Goal: Information Seeking & Learning: Learn about a topic

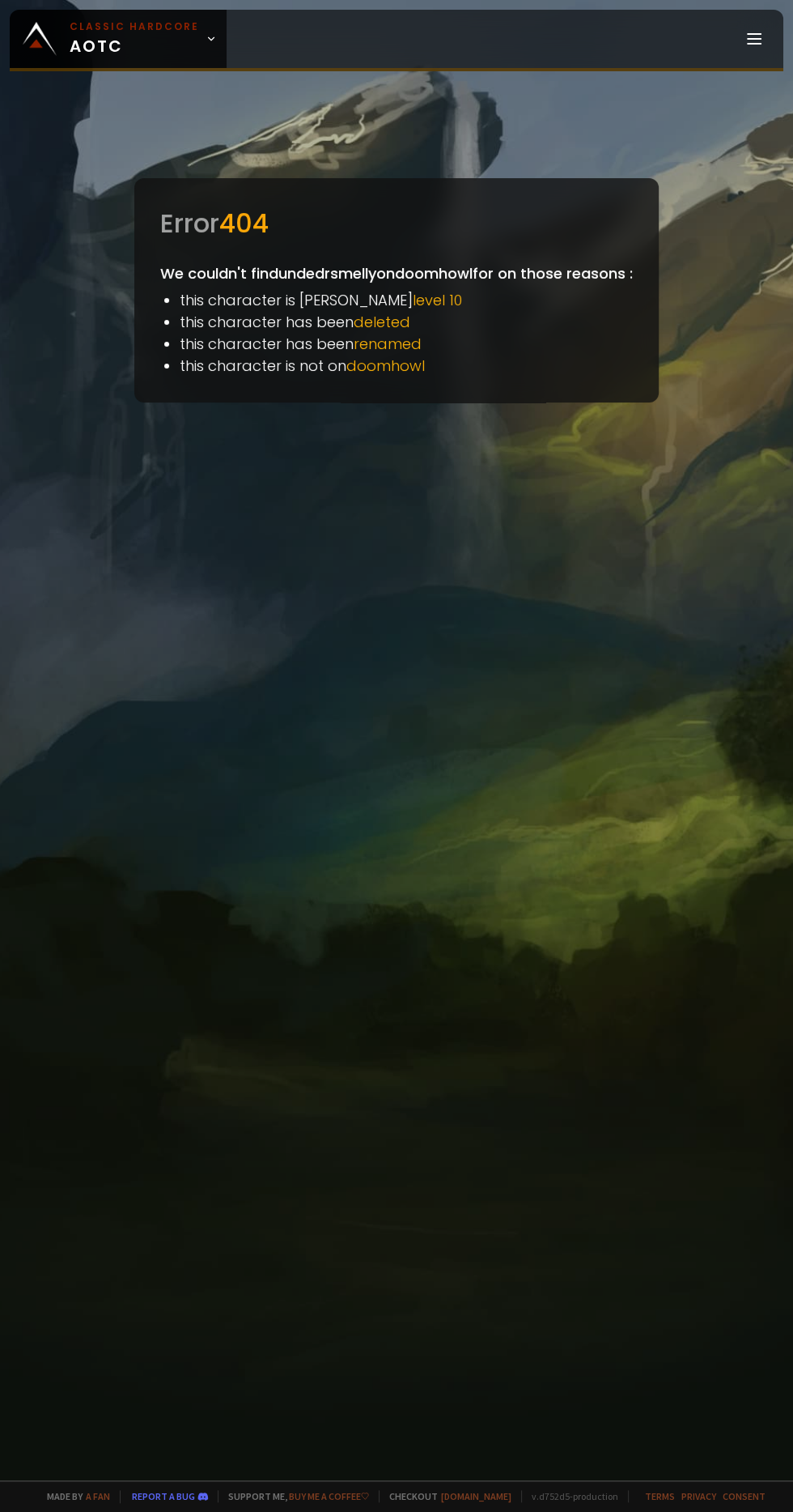
click at [121, 43] on span "Classic Hardcore AOTC" at bounding box center [134, 39] width 129 height 39
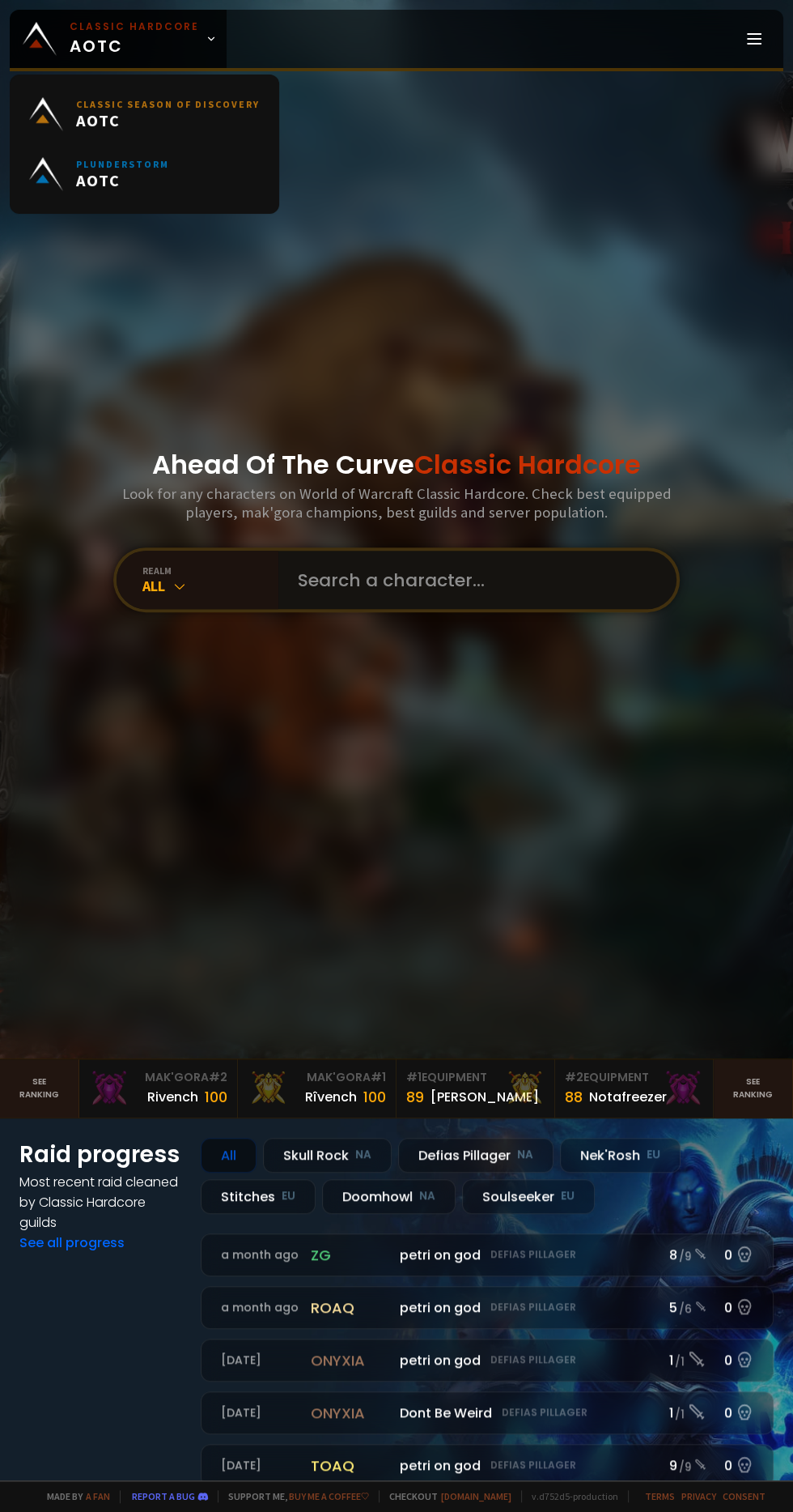
click at [449, 609] on input "text" at bounding box center [472, 579] width 369 height 58
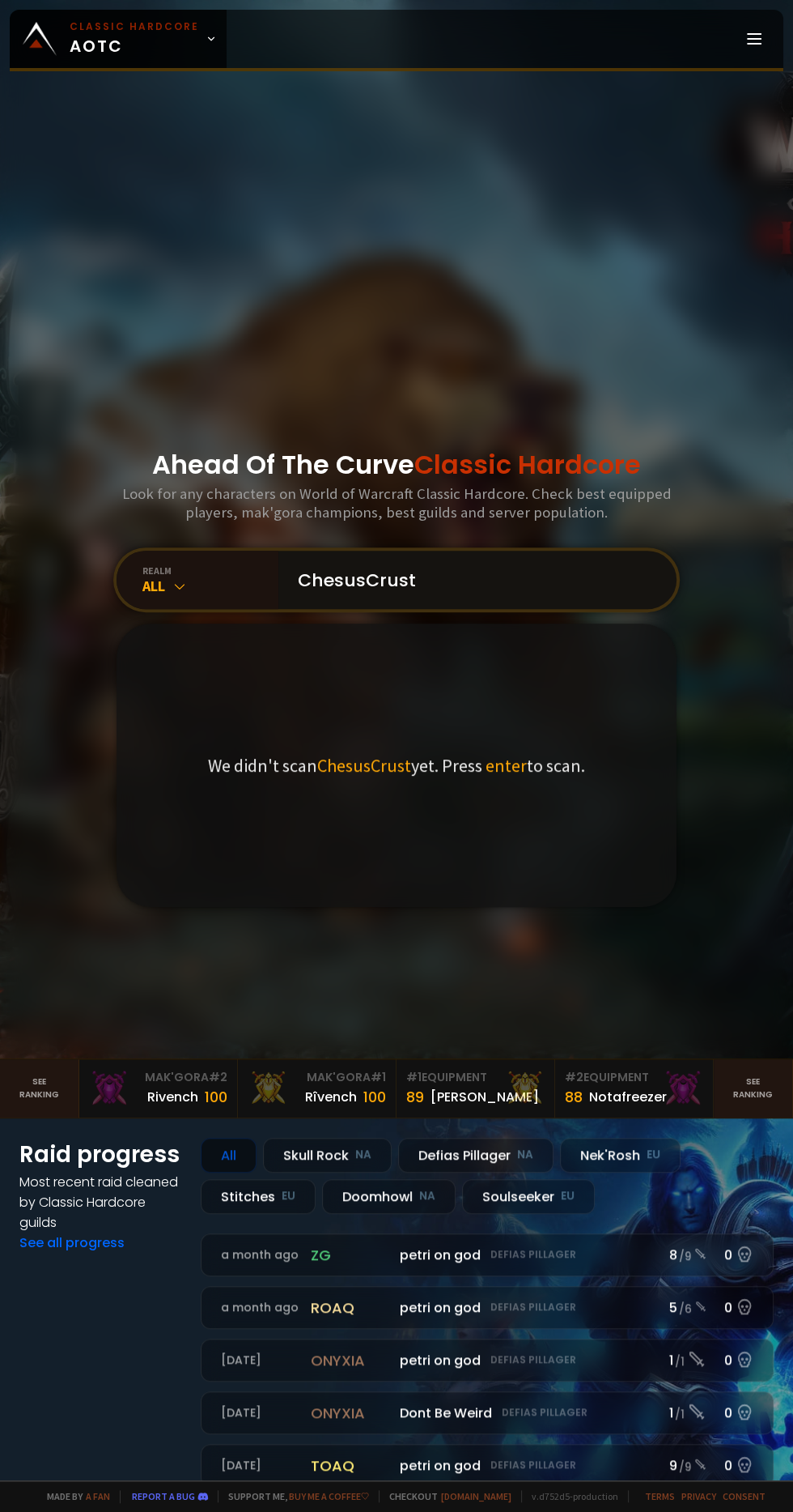
type input "ChesusCrust"
click at [517, 828] on div "We didn't scan ChesusCrust yet. Press enter to scan." at bounding box center [396, 765] width 560 height 283
click at [470, 609] on input "ChesusCrust" at bounding box center [472, 579] width 369 height 58
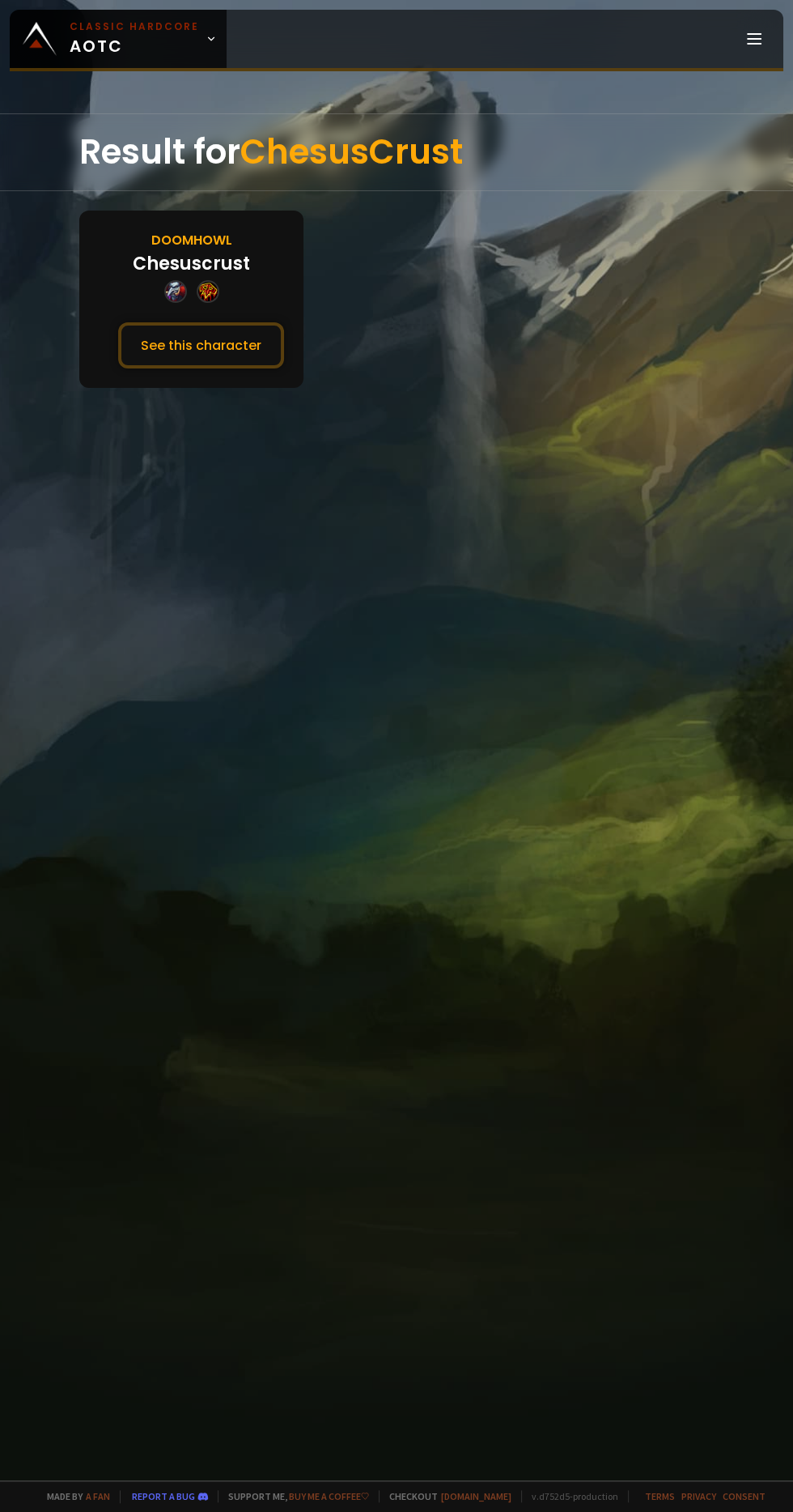
click at [161, 338] on button "See this character" at bounding box center [201, 346] width 166 height 46
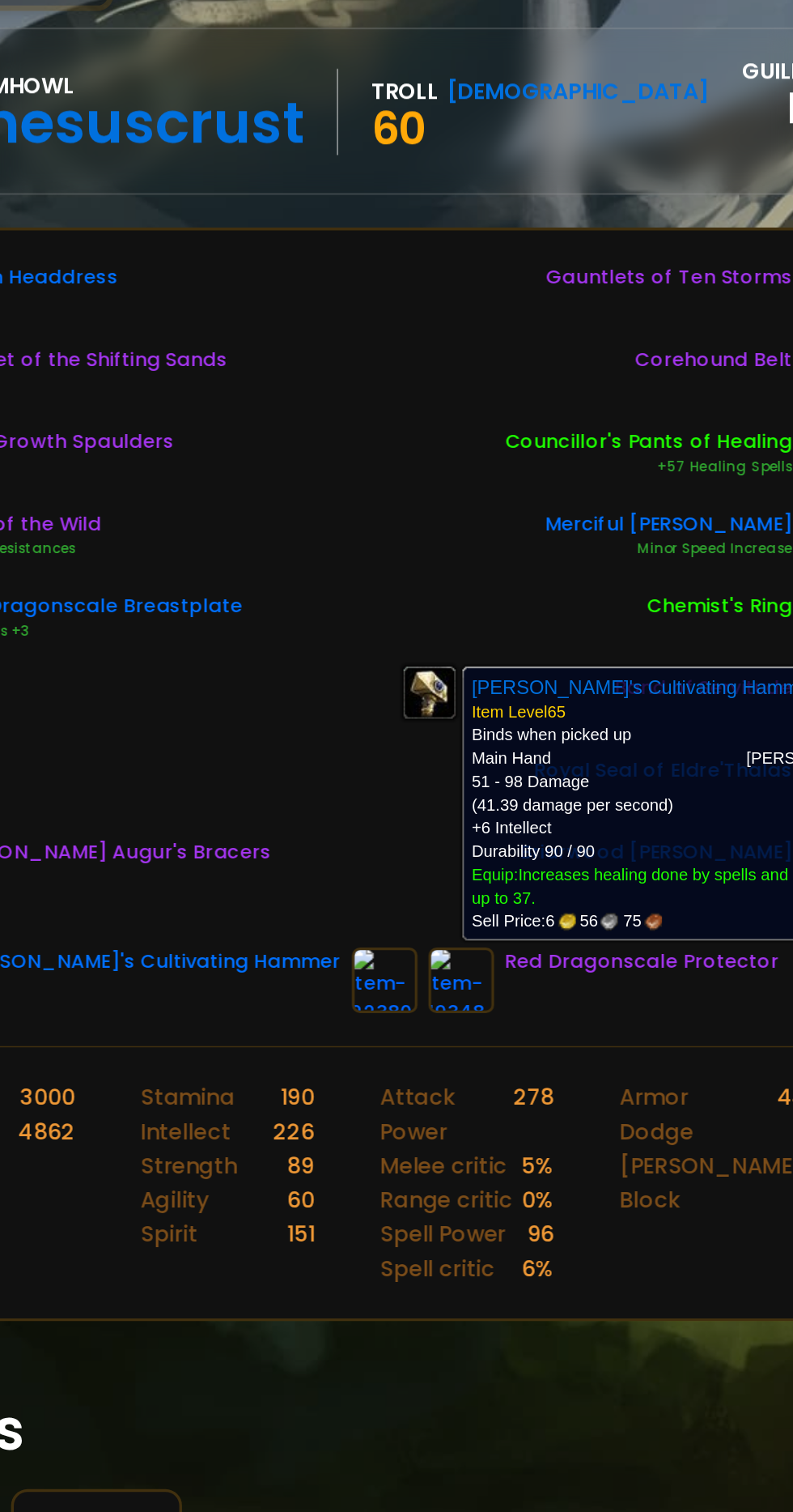
scroll to position [0, 61]
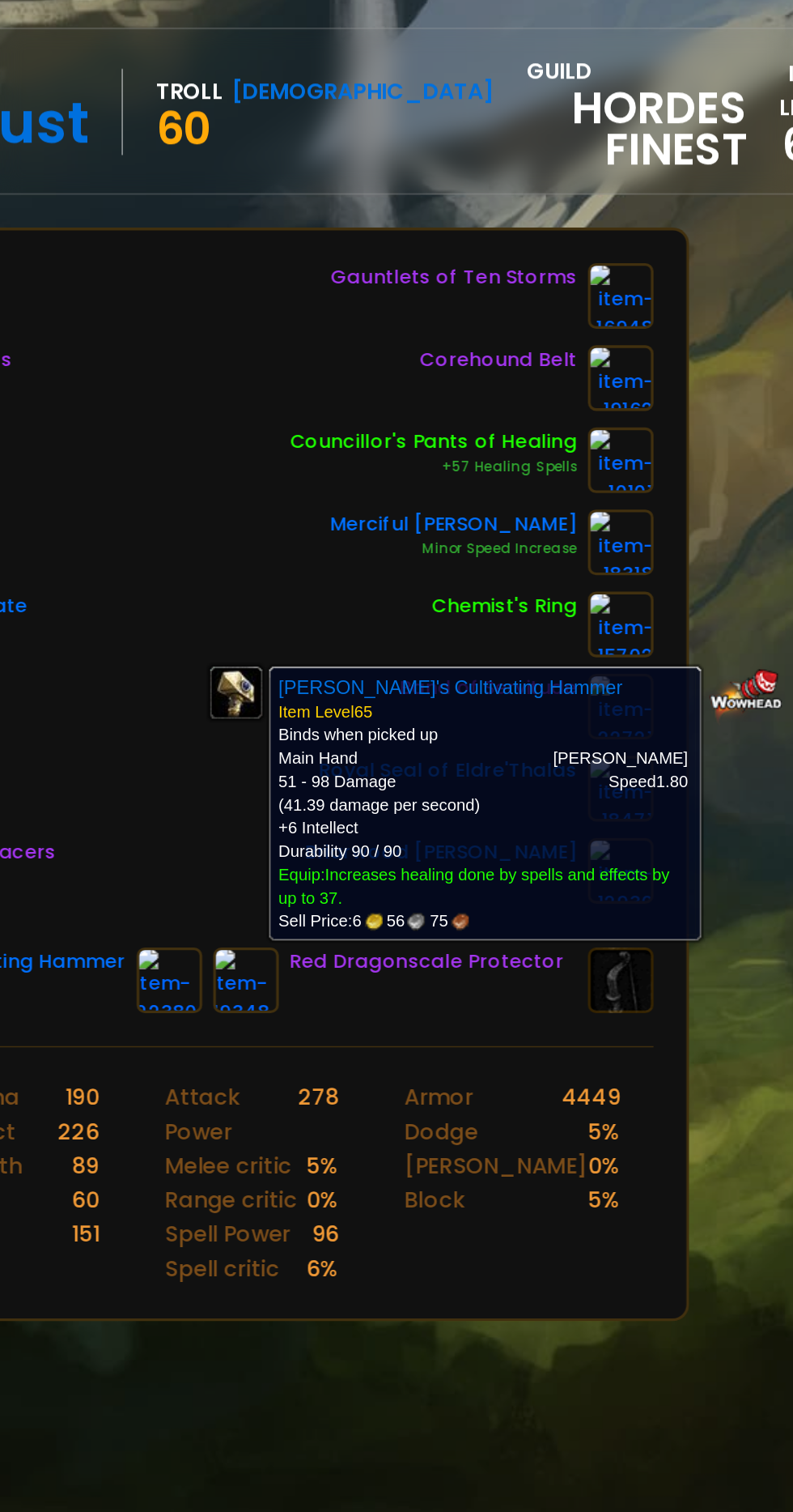
click at [450, 781] on div "Attack Power 278 Melee critic 5 % Range critic 0 % Spell Power 96 Spell critic …" at bounding box center [394, 852] width 141 height 160
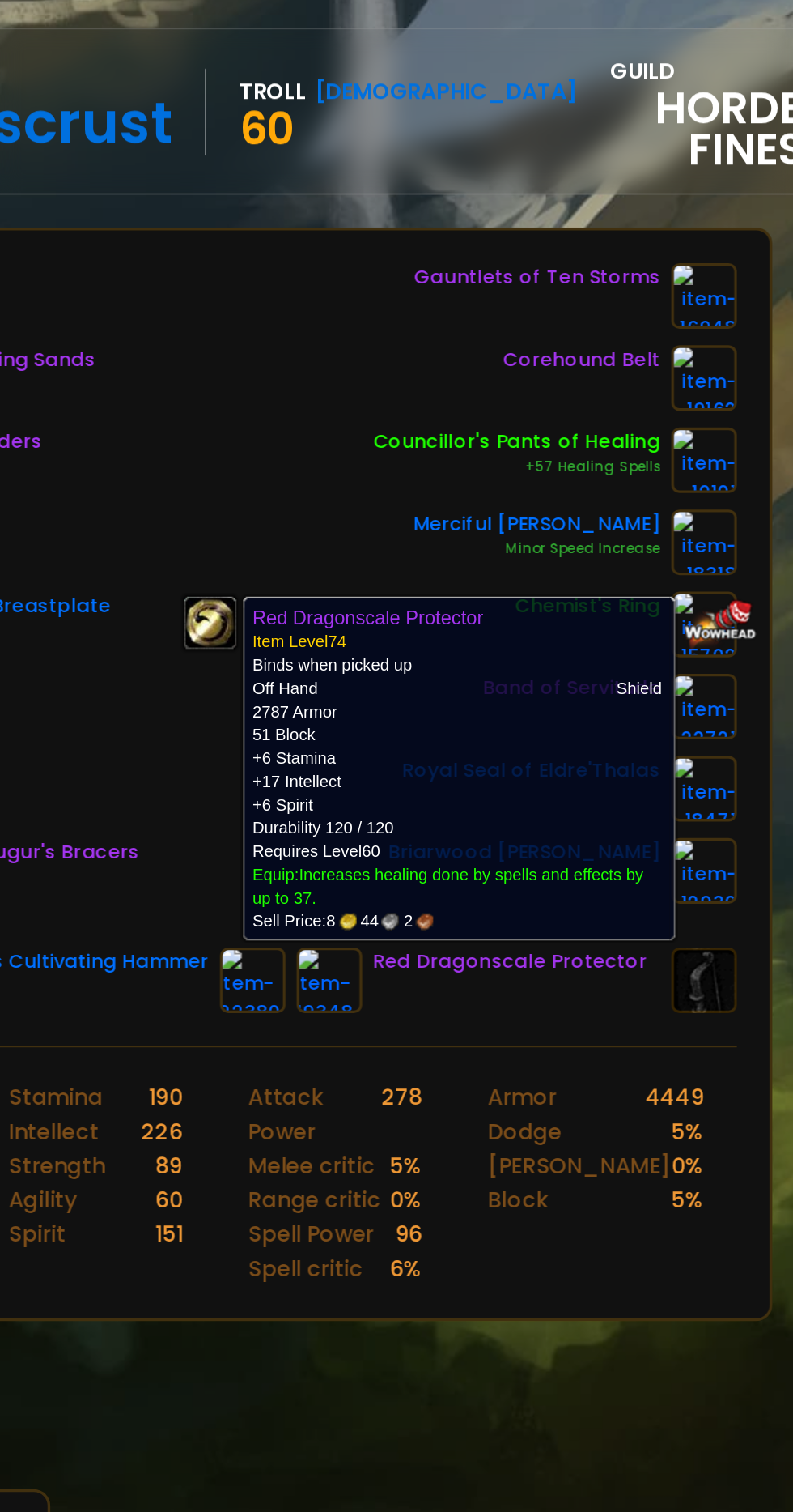
scroll to position [0, 0]
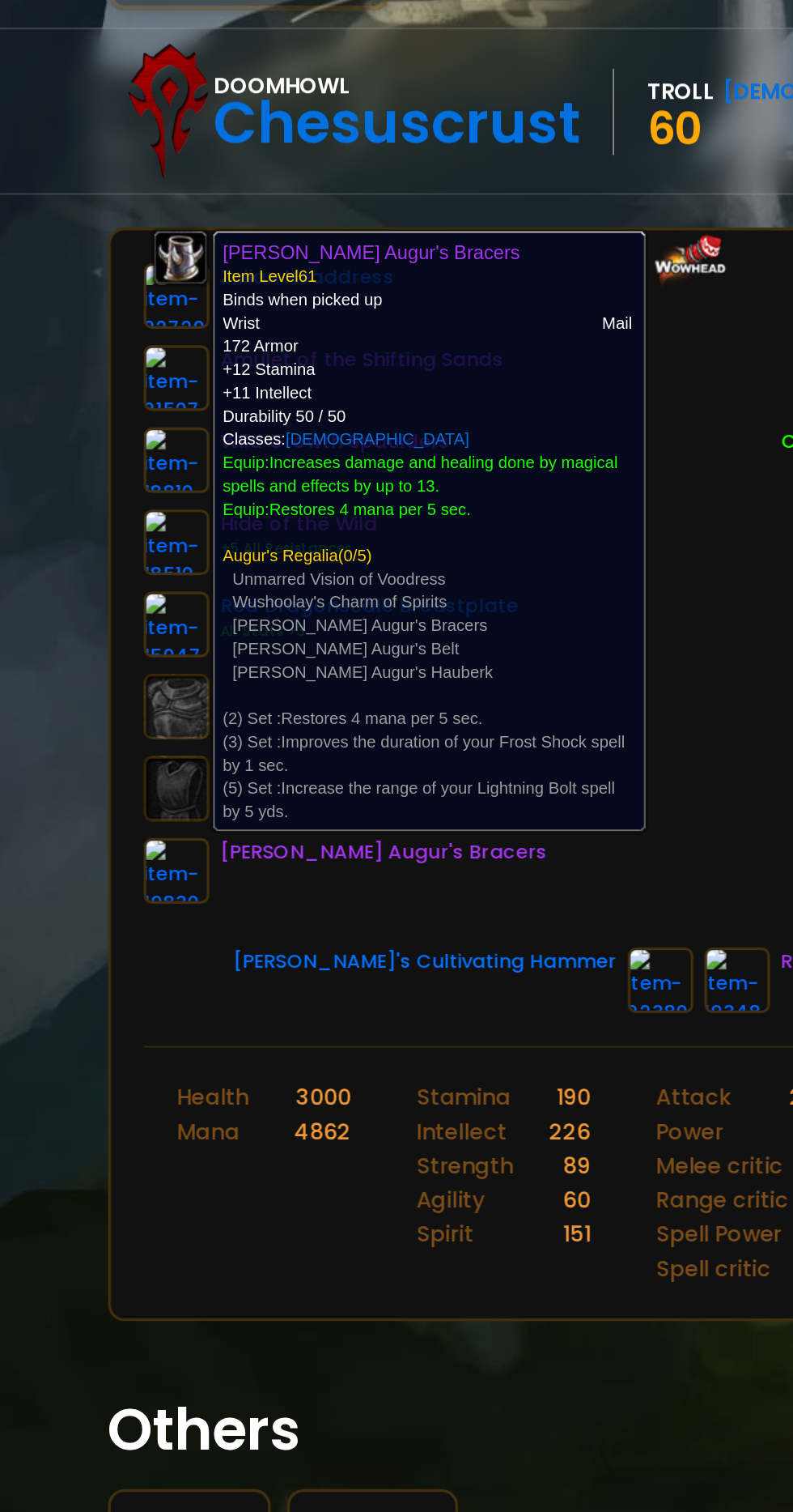
click at [146, 752] on div "Zulian Headdress Amulet of the Shifting Sands Wild Growth Spaulders Hide of the…" at bounding box center [396, 531] width 631 height 483
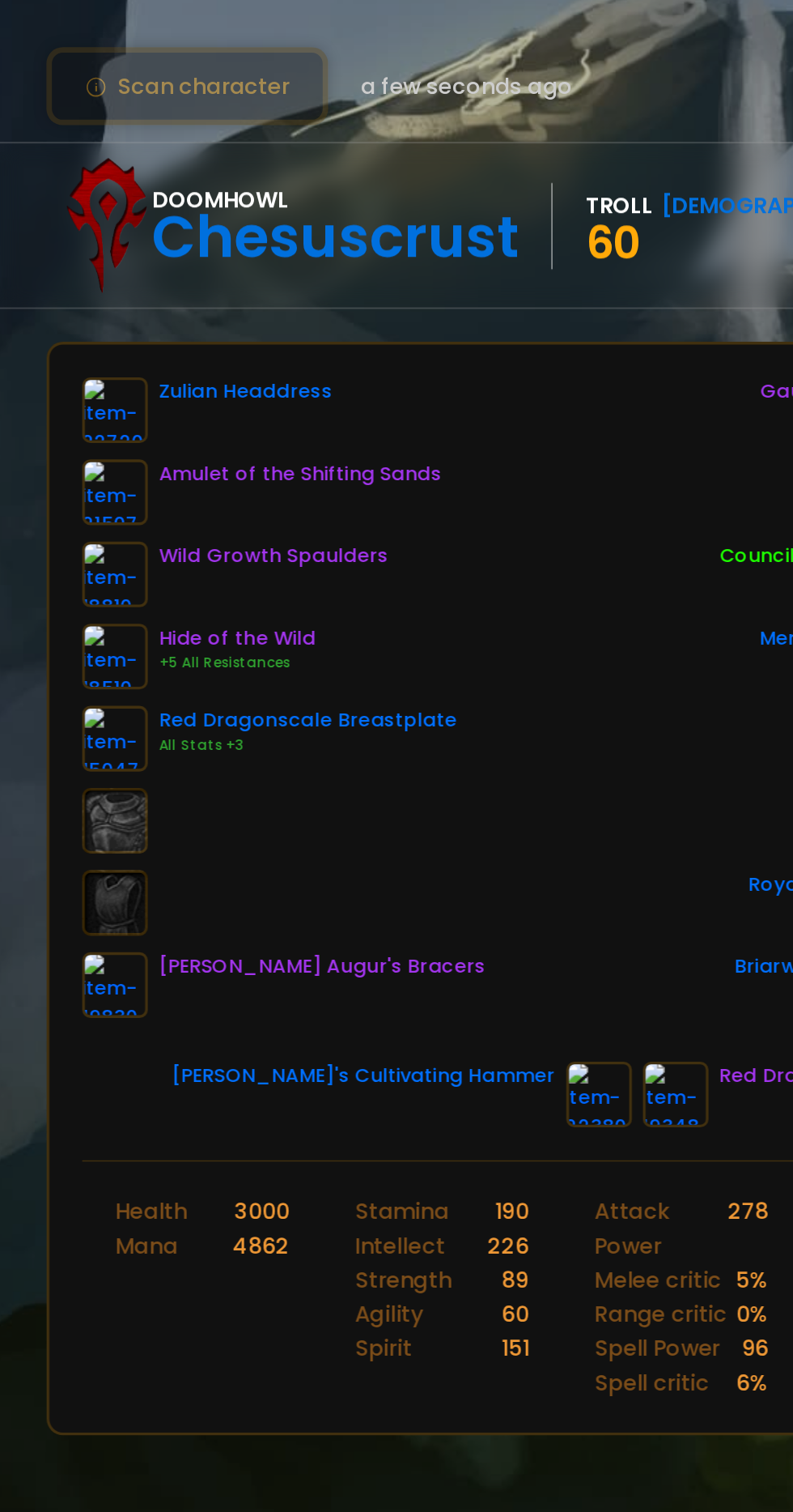
scroll to position [0, 61]
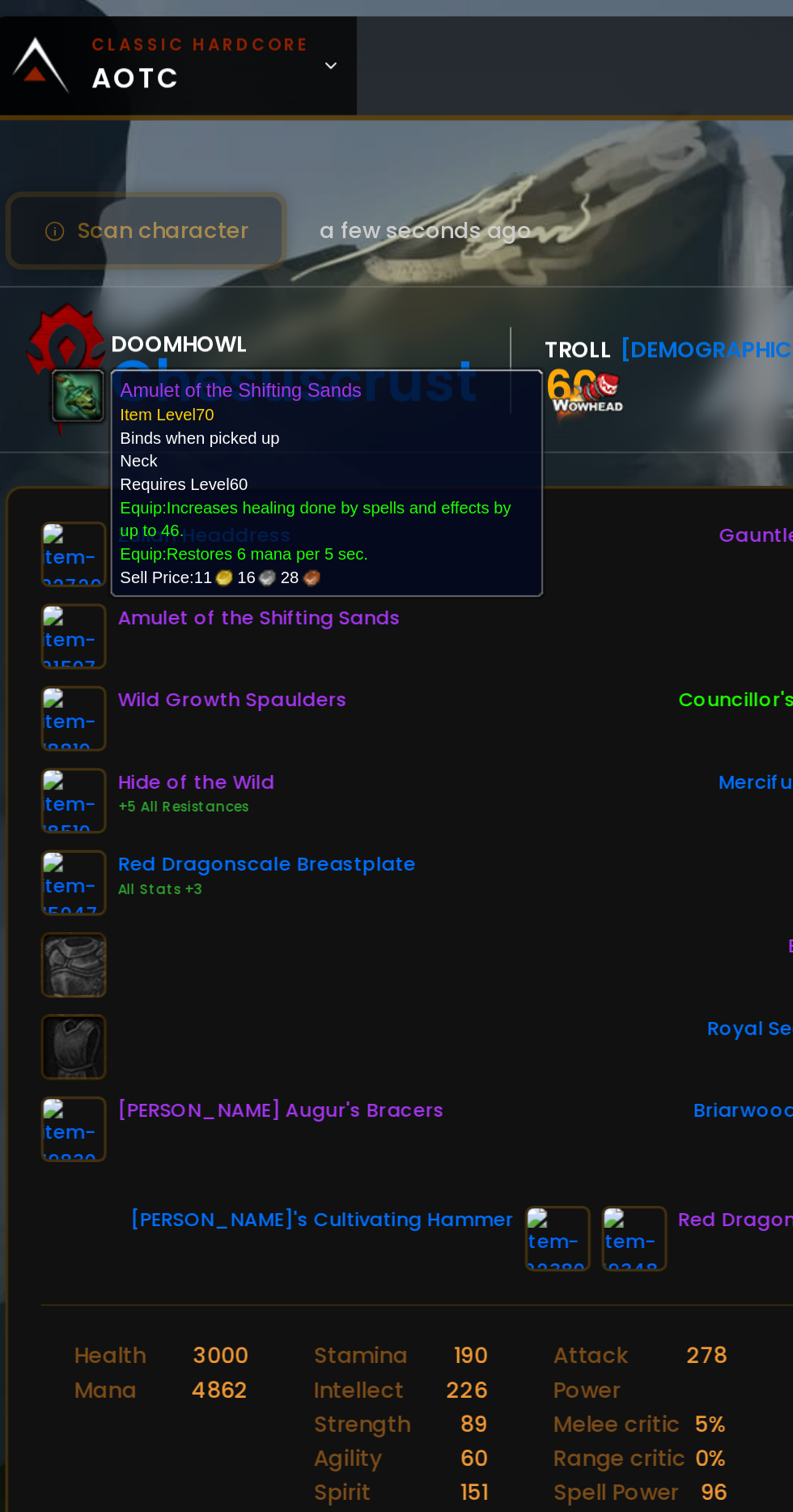
click at [289, 593] on div "Zulian Headdress Amulet of the Shifting Sands Wild Growth Spaulders Hide of the…" at bounding box center [336, 498] width 592 height 379
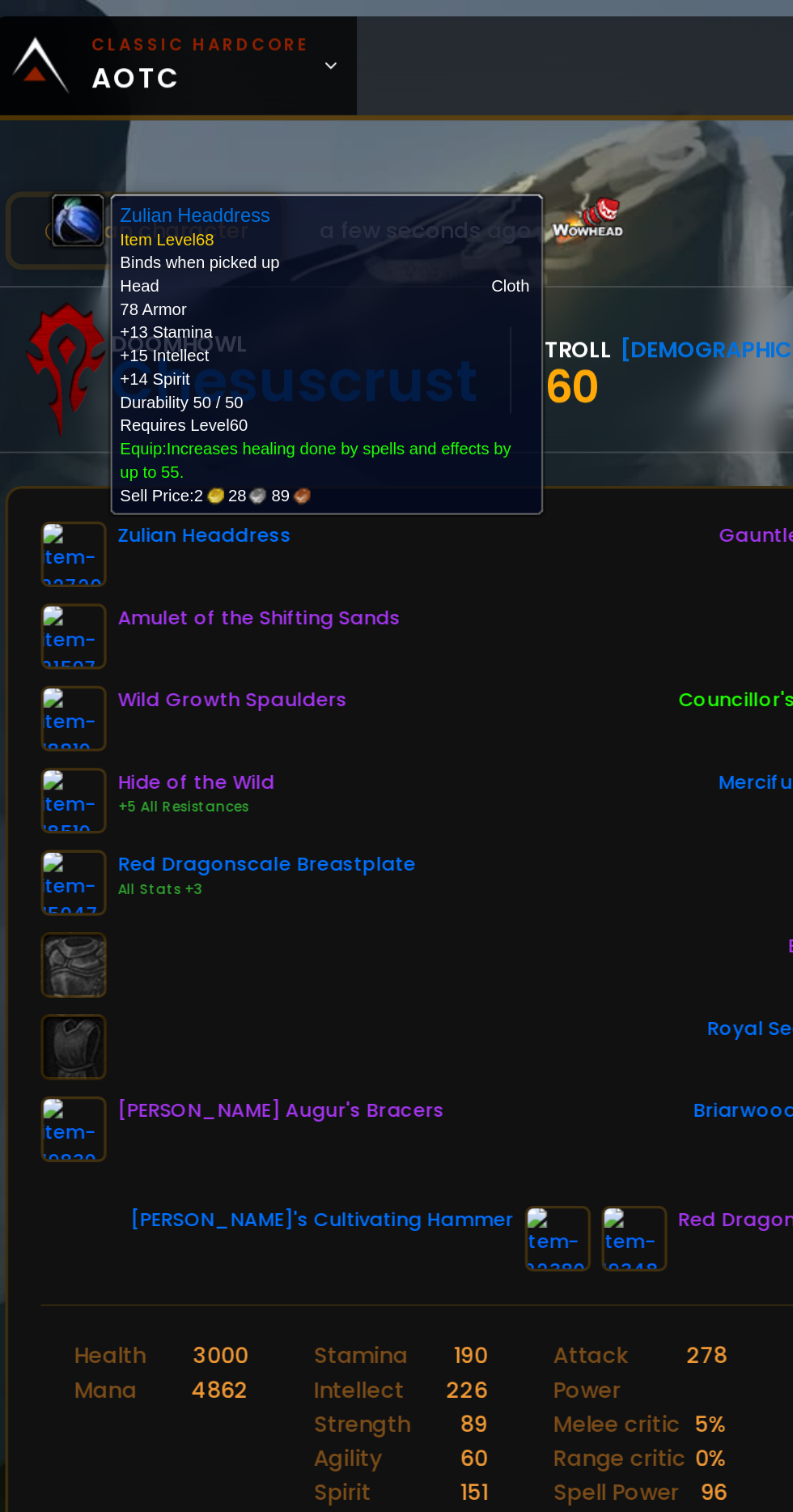
click at [292, 558] on div "Zulian Headdress Amulet of the Shifting Sands Wild Growth Spaulders Hide of the…" at bounding box center [336, 498] width 592 height 379
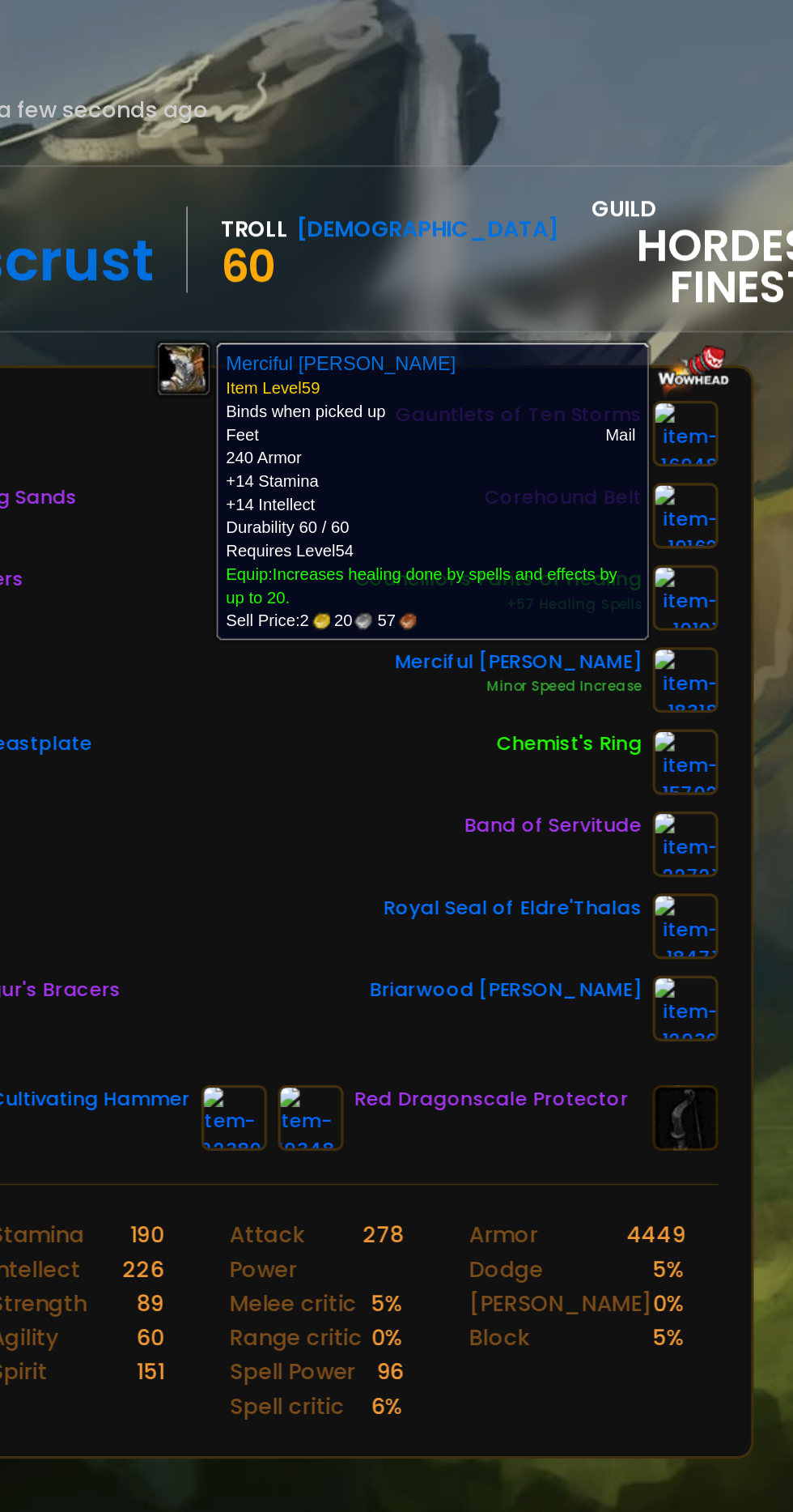
click at [407, 537] on div "Zulian Headdress Amulet of the Shifting Sands Wild Growth Spaulders Hide of the…" at bounding box center [336, 498] width 592 height 379
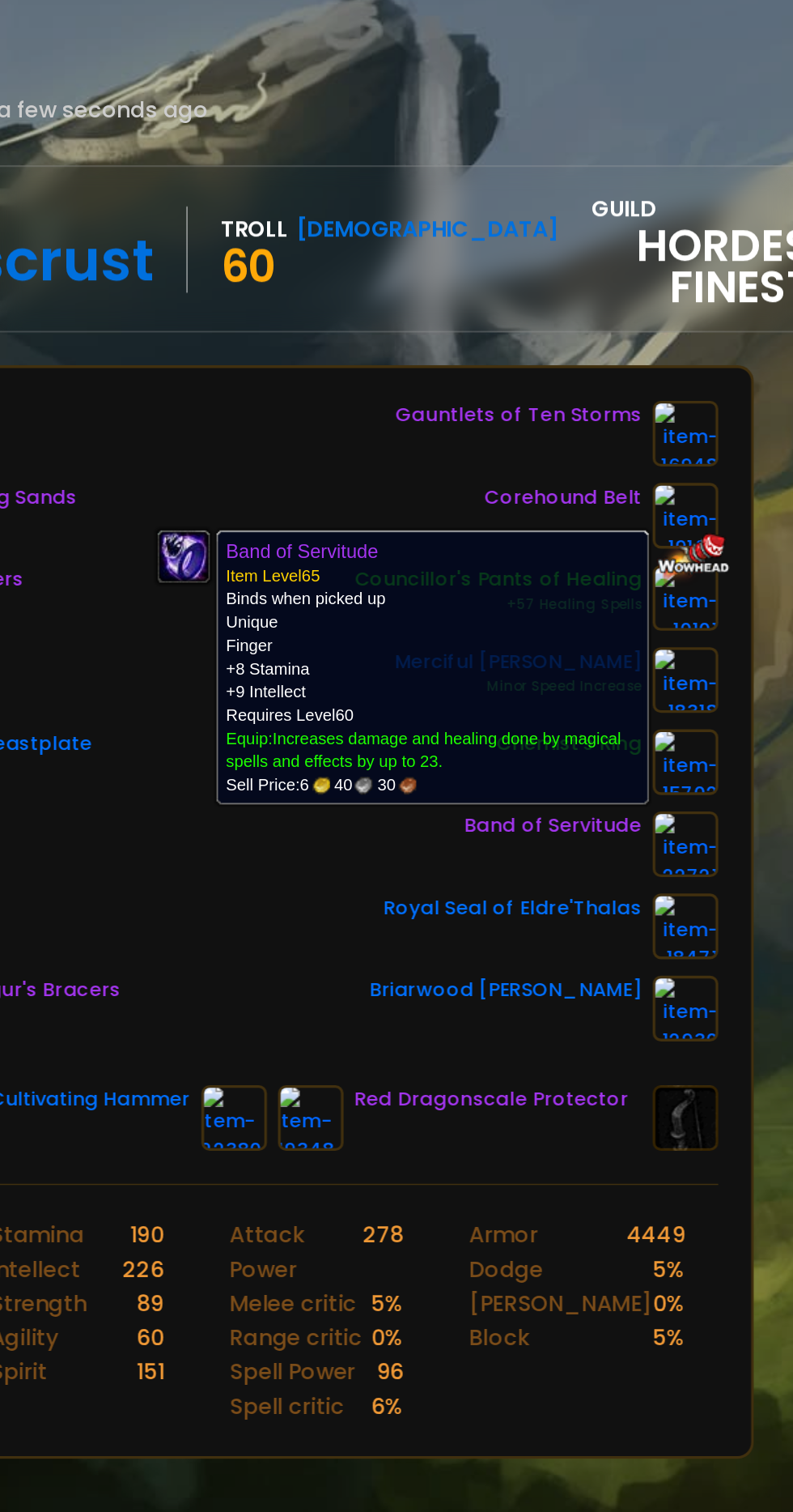
scroll to position [0, 0]
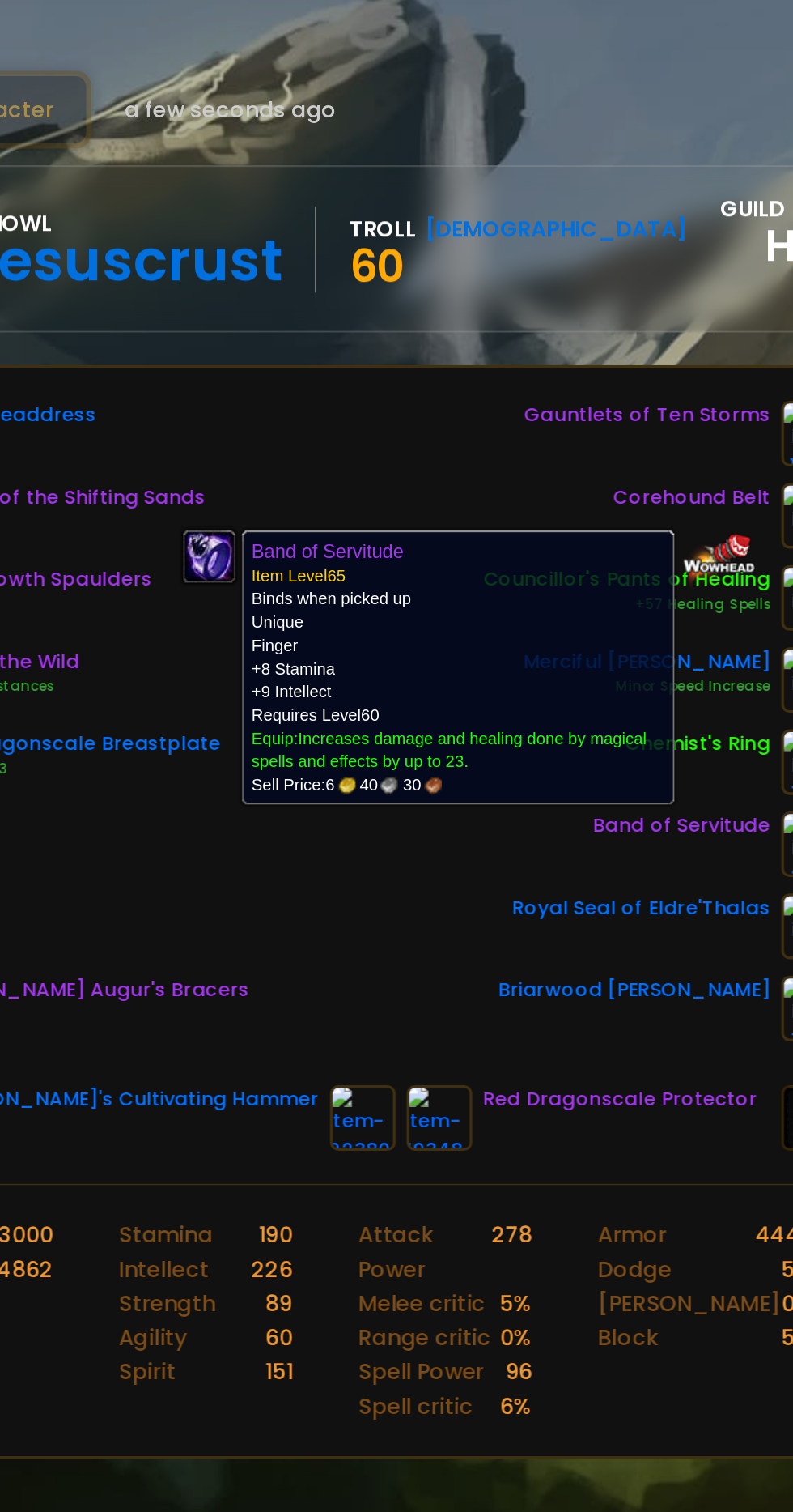
click at [409, 305] on div "Zulian Headdress Amulet of the Shifting Sands Wild Growth Spaulders Hide of the…" at bounding box center [396, 531] width 631 height 483
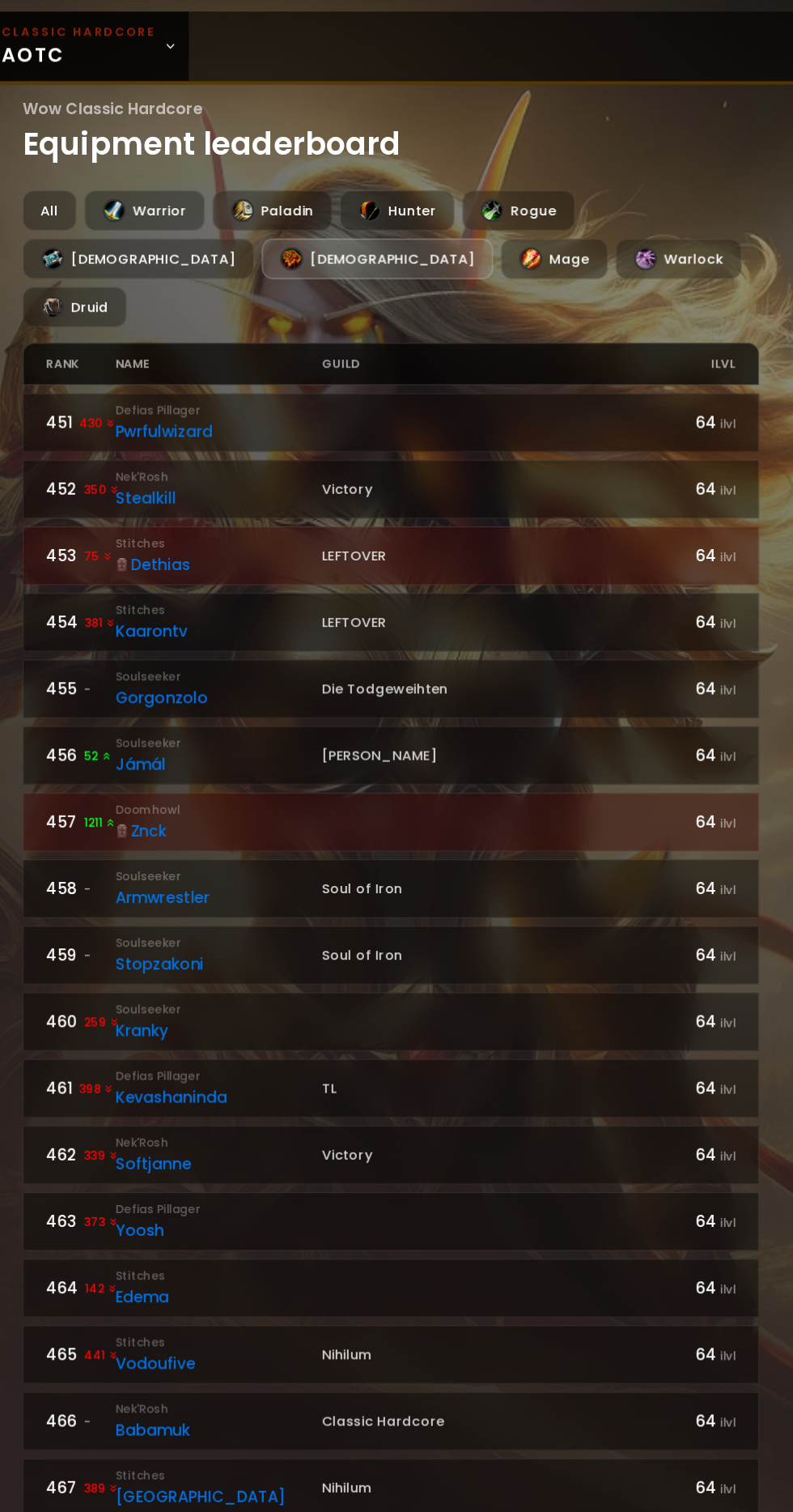
click at [303, 225] on div at bounding box center [312, 216] width 19 height 19
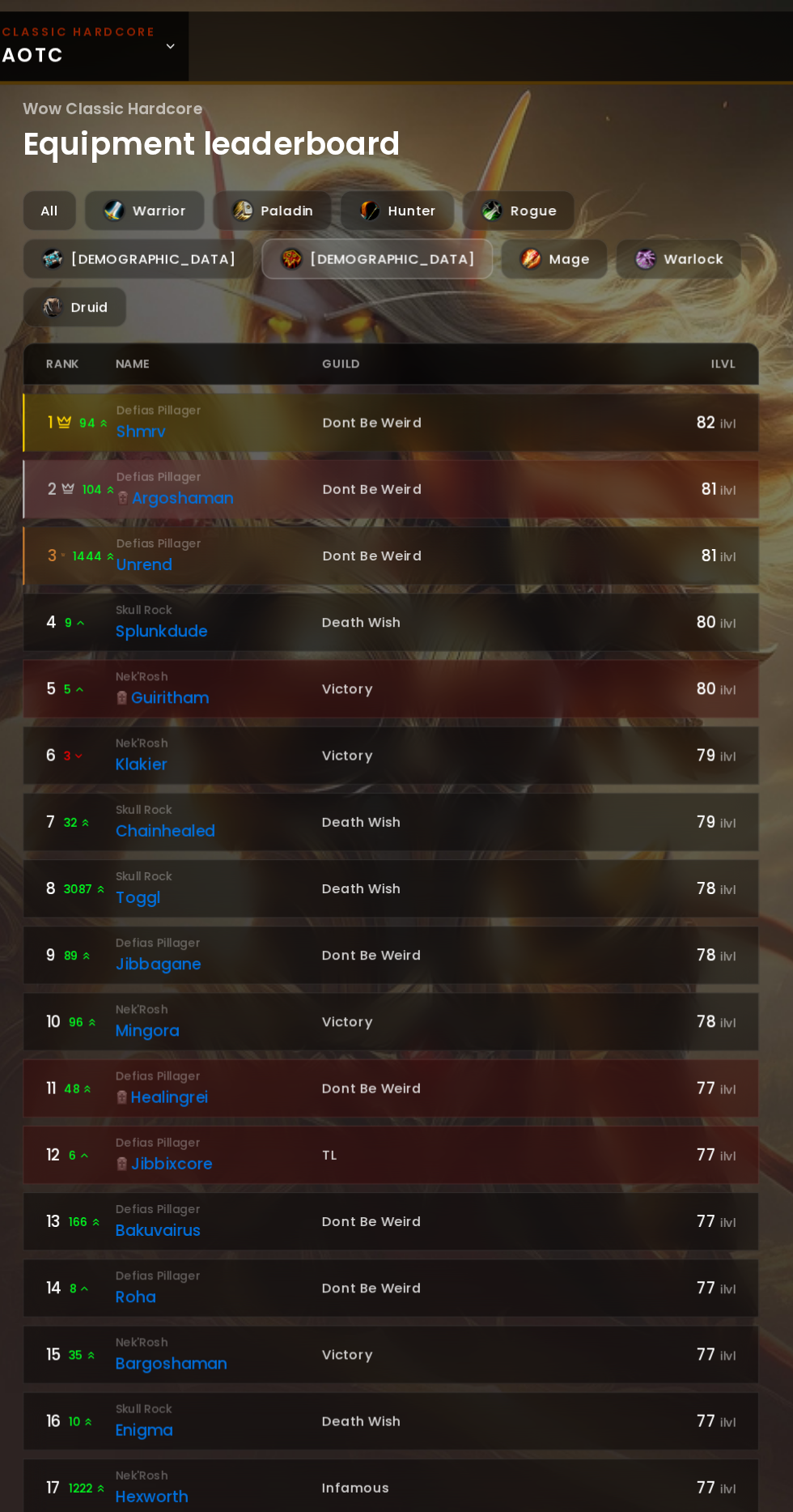
click at [288, 216] on div "[DEMOGRAPHIC_DATA]" at bounding box center [385, 216] width 194 height 34
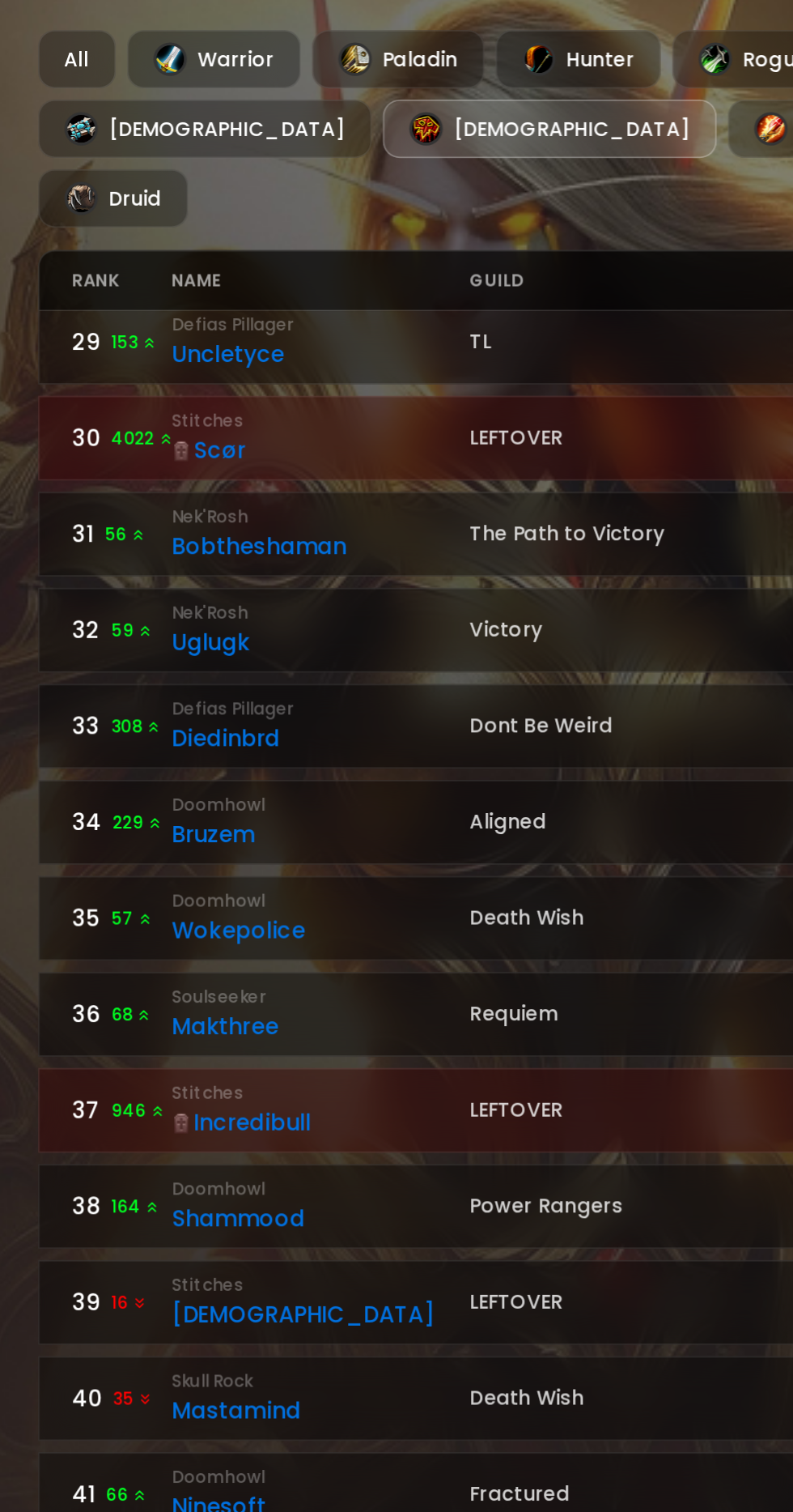
scroll to position [1589, 0]
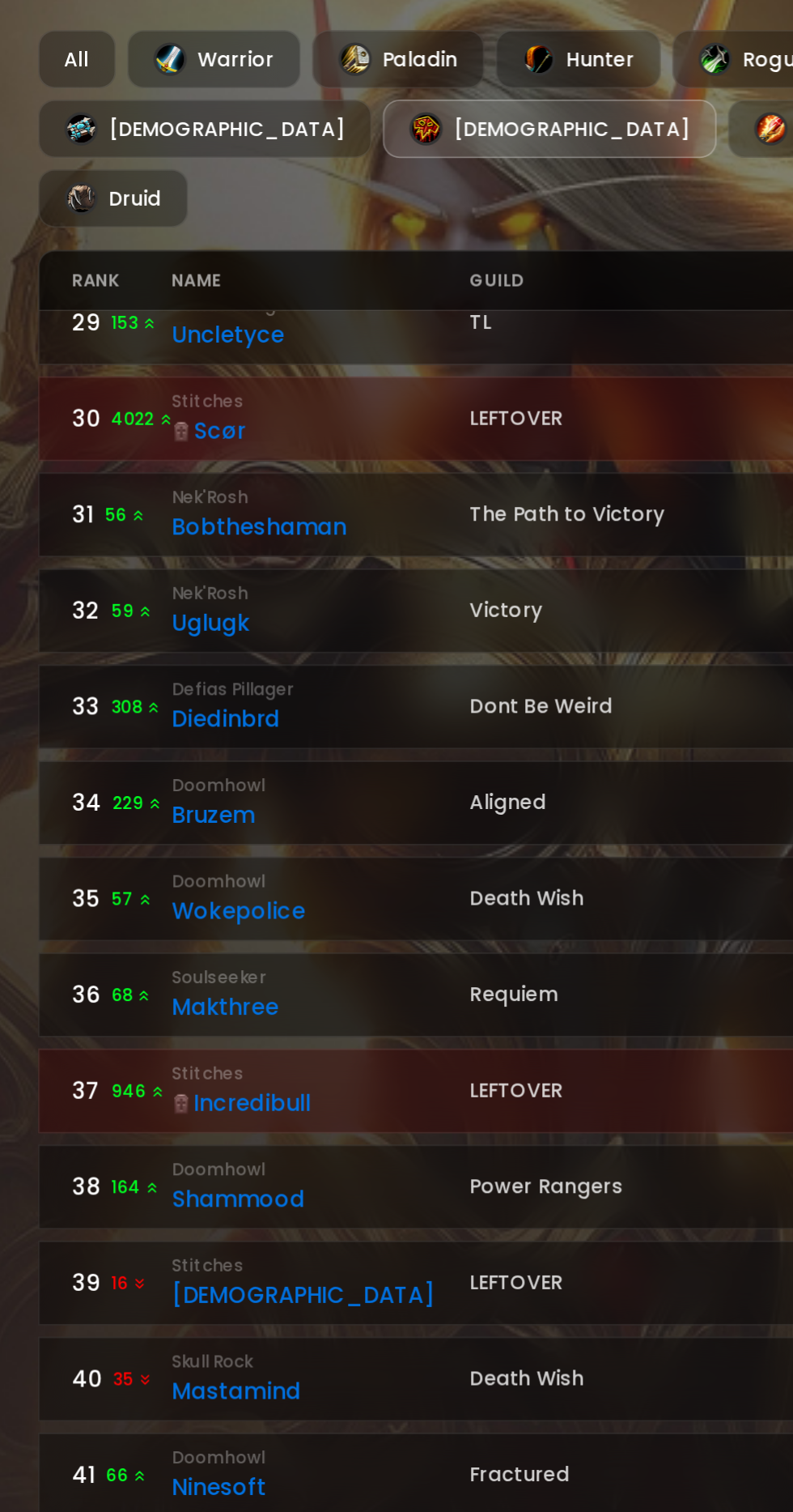
click at [410, 584] on link "34 229 Doomhowl [PERSON_NAME] 75 ilvl" at bounding box center [397, 608] width 619 height 49
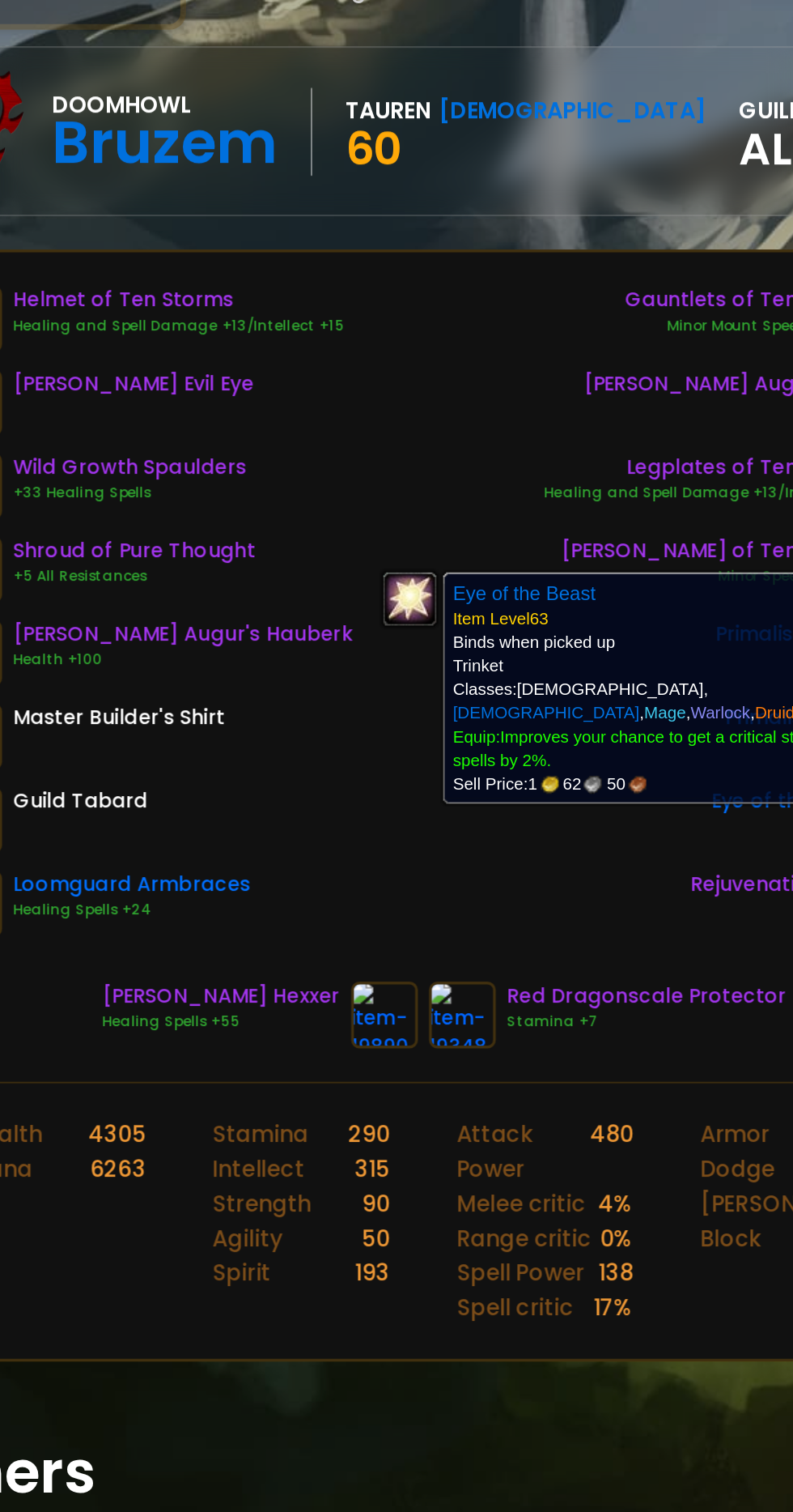
click at [411, 664] on div "Helmet of Ten Storms Healing and Spell Damage +13/Intellect +15 [PERSON_NAME] E…" at bounding box center [396, 498] width 592 height 379
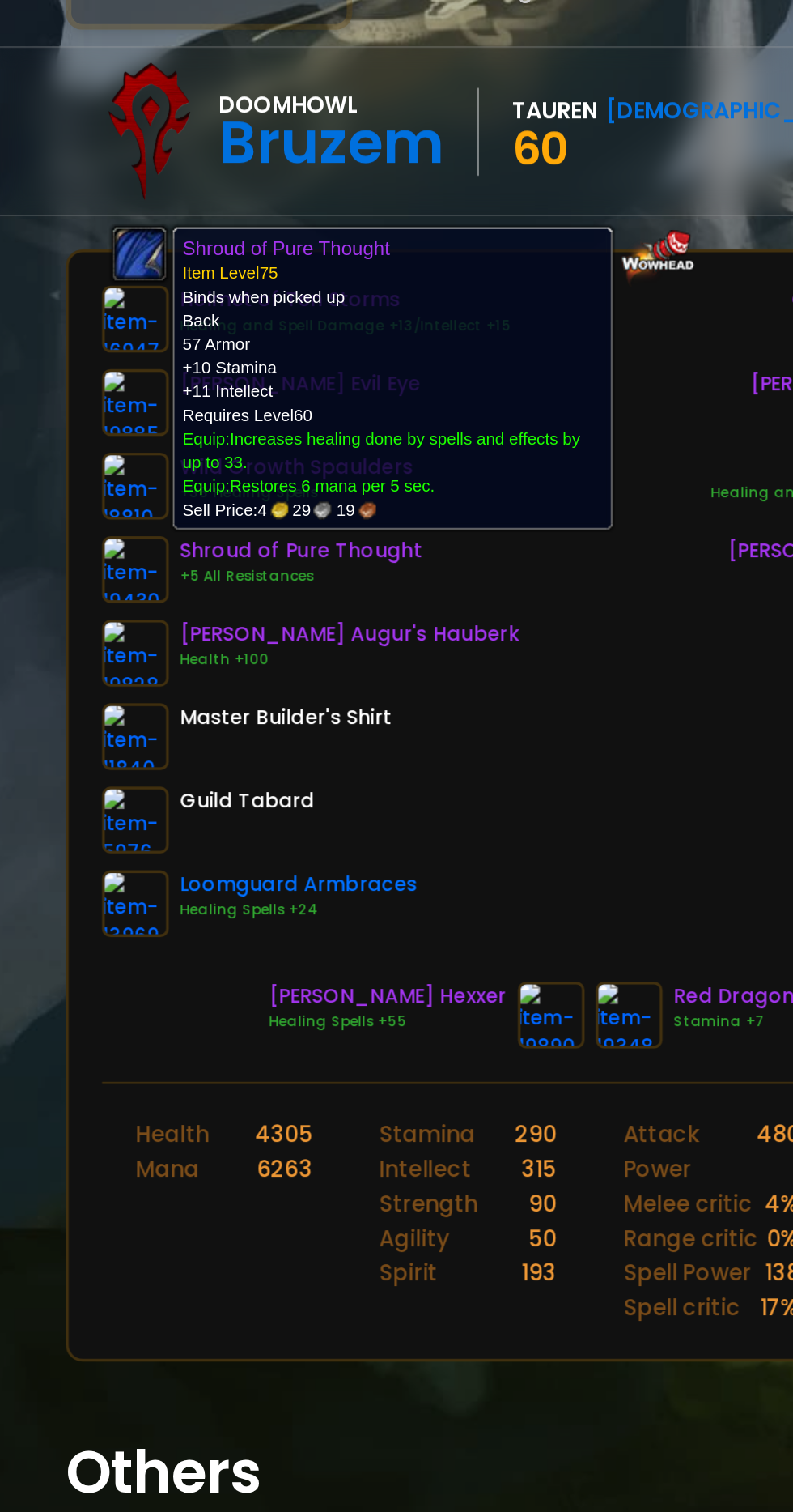
click at [420, 243] on div "Doomhowl Bruzem Tauren Shaman 60 guild Aligned" at bounding box center [382, 219] width 589 height 81
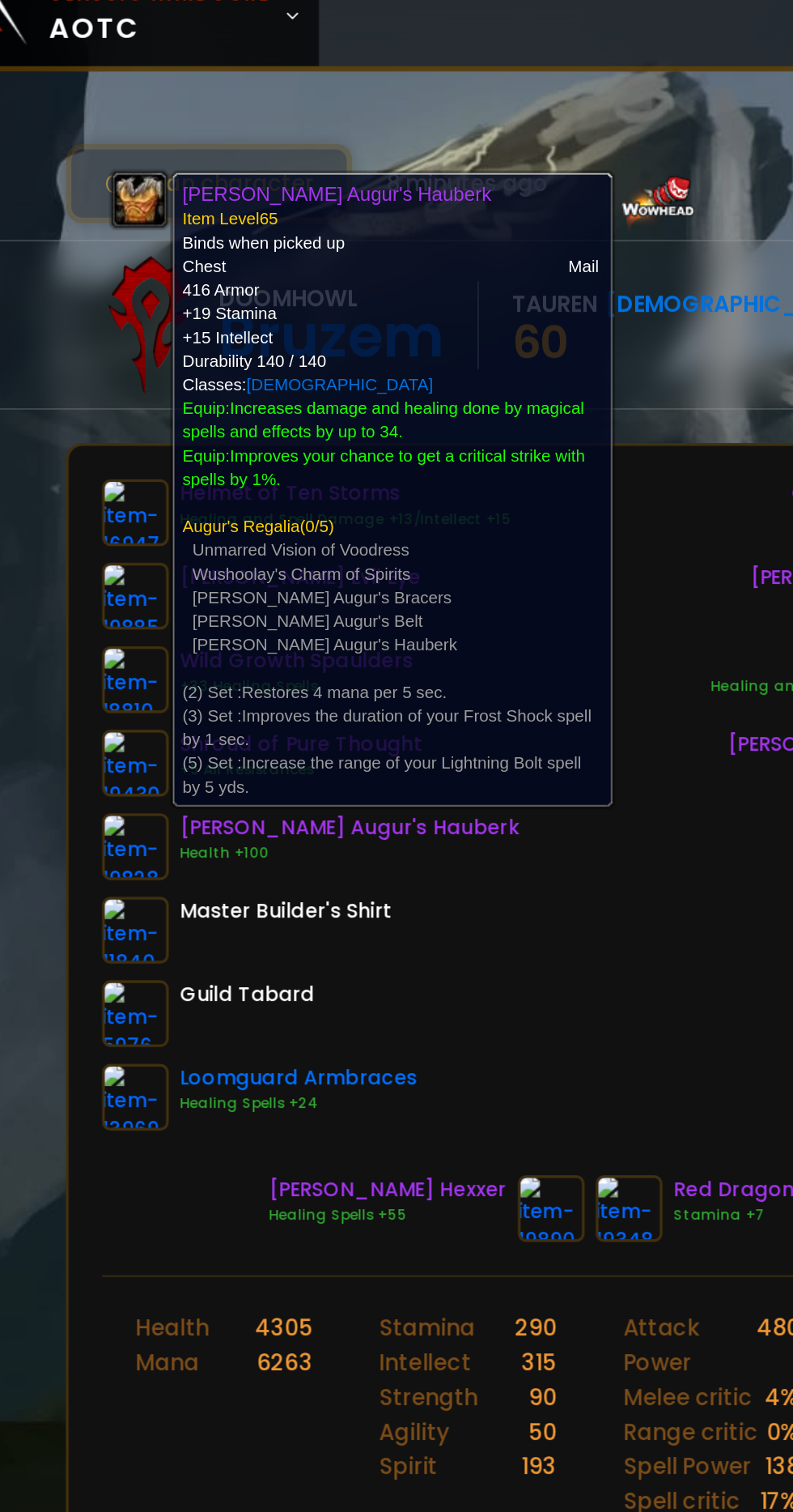
click at [469, 260] on div "Doomhowl Bruzem Tauren Shaman 60 guild Aligned item level 75 rank 937 Top [DEMO…" at bounding box center [396, 218] width 635 height 97
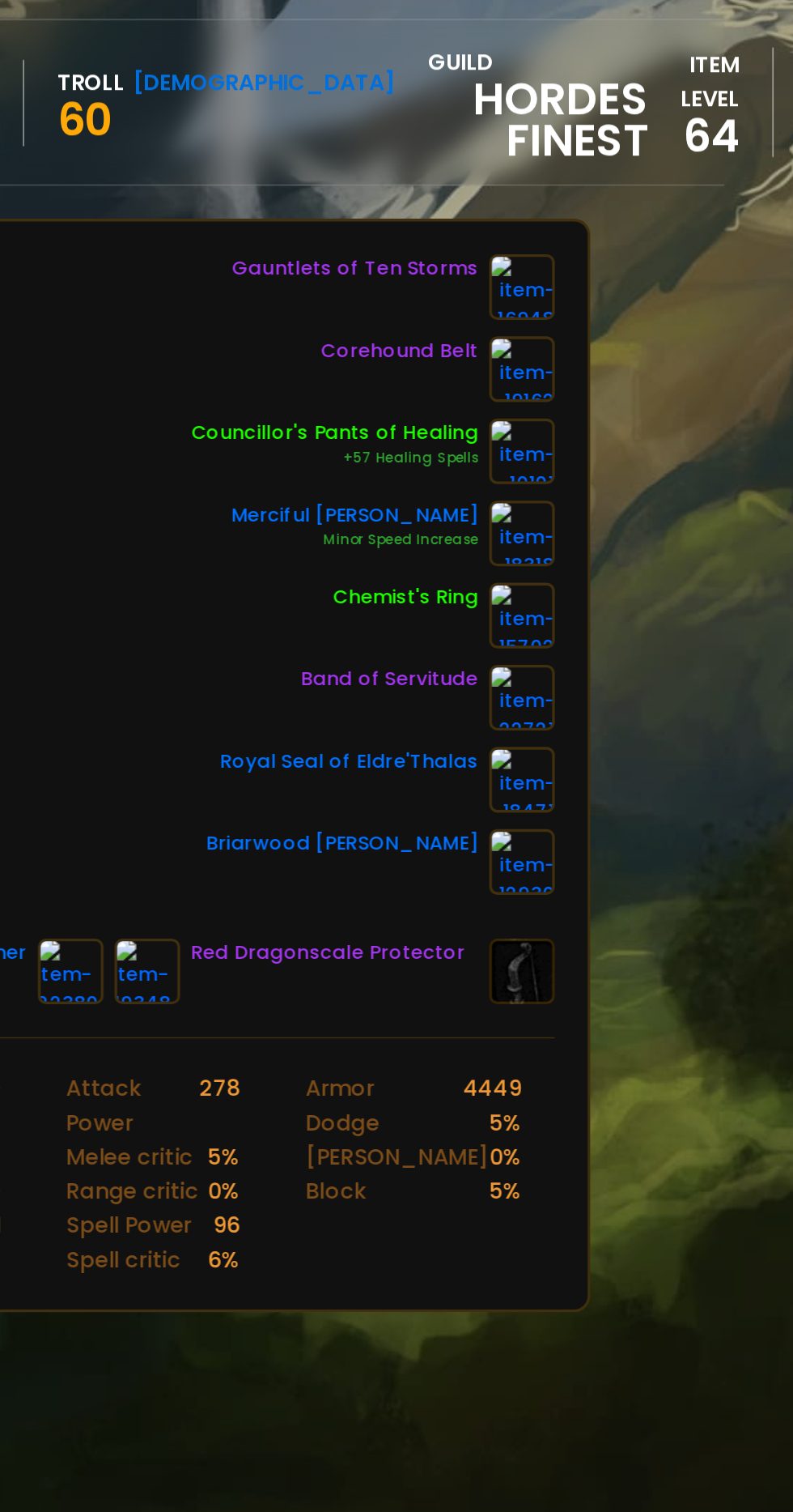
scroll to position [0, 61]
